Goal: Task Accomplishment & Management: Manage account settings

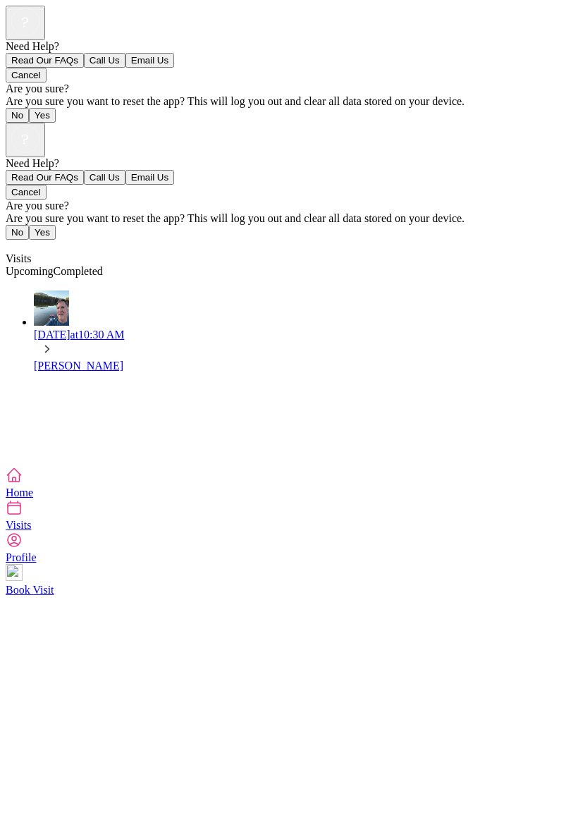
click at [524, 253] on div "Visits" at bounding box center [289, 259] width 567 height 13
click at [20, 514] on icon at bounding box center [14, 507] width 13 height 13
click at [23, 516] on icon at bounding box center [14, 507] width 17 height 17
click at [243, 531] on link "Visits" at bounding box center [289, 515] width 567 height 32
click at [23, 549] on icon at bounding box center [14, 540] width 17 height 17
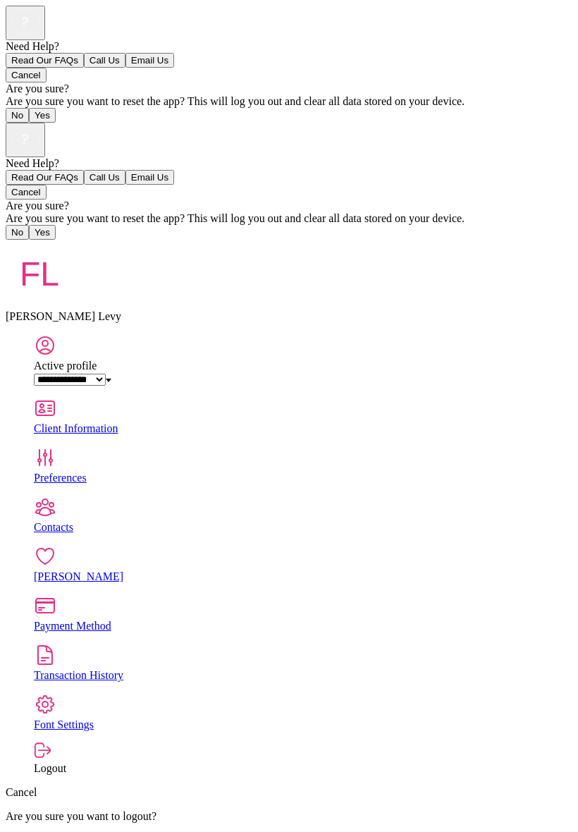
click at [131, 422] on div "Client Information" at bounding box center [303, 428] width 539 height 13
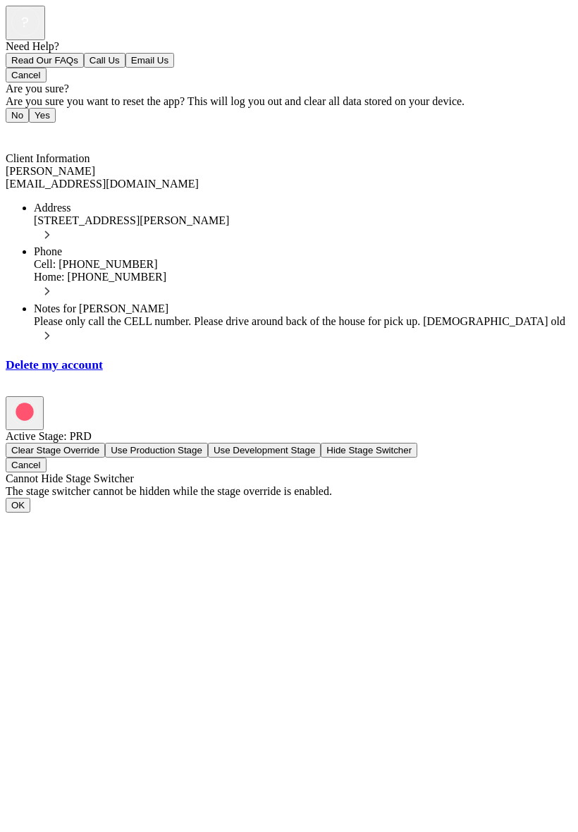
click at [15, 127] on link "Back" at bounding box center [22, 133] width 32 height 12
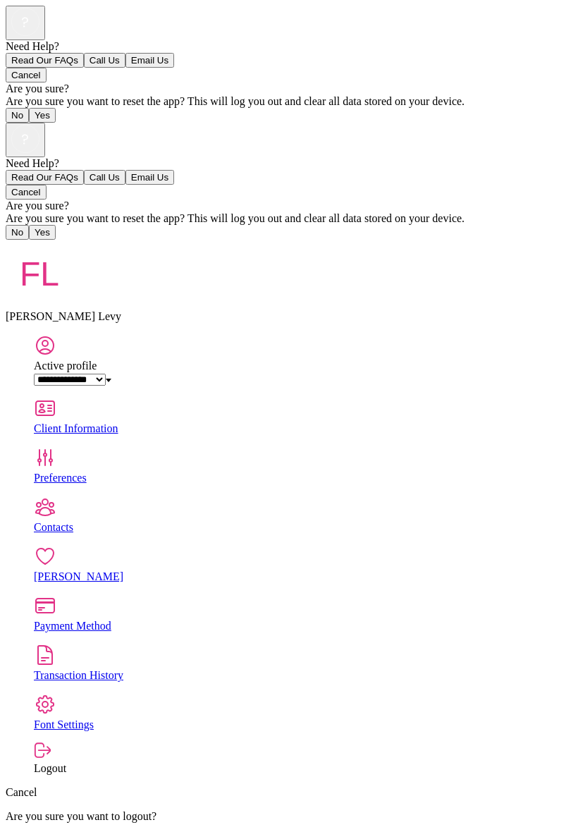
click at [199, 669] on div "Transaction History" at bounding box center [303, 675] width 539 height 13
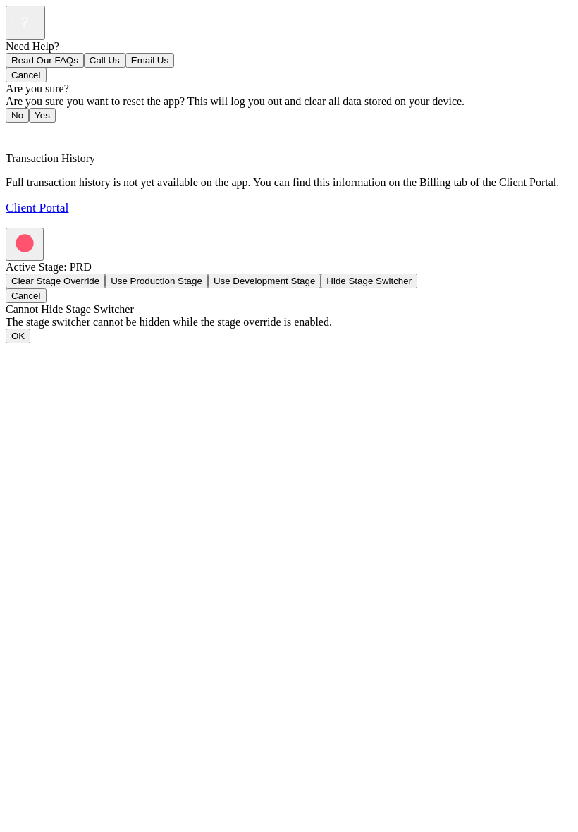
click at [68, 214] on link "Client Portal" at bounding box center [37, 207] width 63 height 14
click at [68, 213] on link "Client Portal" at bounding box center [37, 207] width 63 height 14
